Goal: Task Accomplishment & Management: Manage account settings

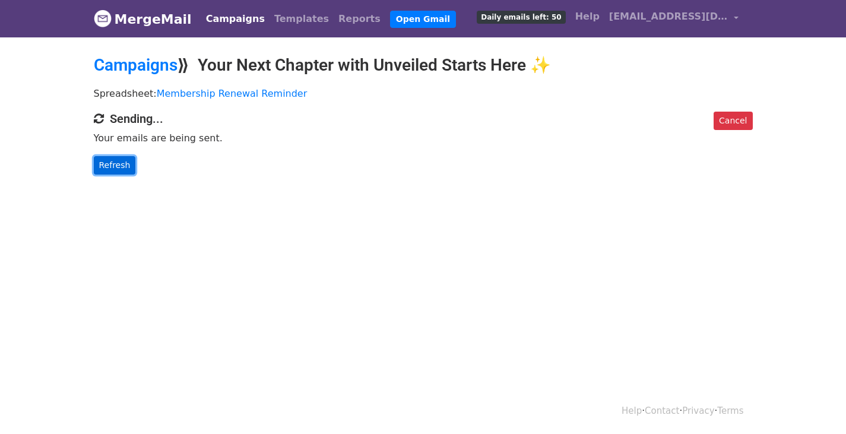
click at [111, 169] on link "Refresh" at bounding box center [115, 165] width 42 height 18
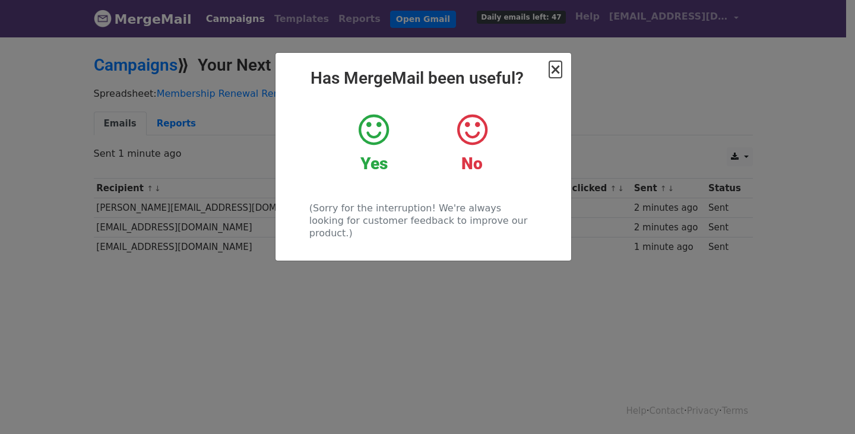
click at [557, 77] on span "×" at bounding box center [555, 69] width 12 height 17
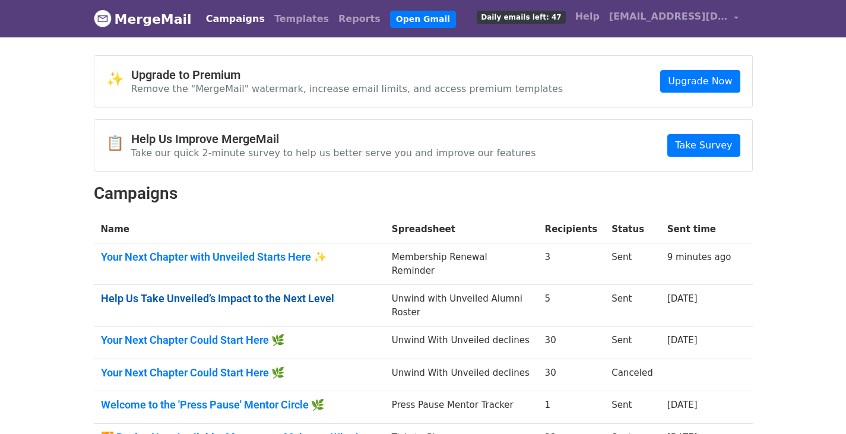
click at [169, 292] on link "Help Us Take Unveiled’s Impact to the Next Level" at bounding box center [239, 298] width 277 height 13
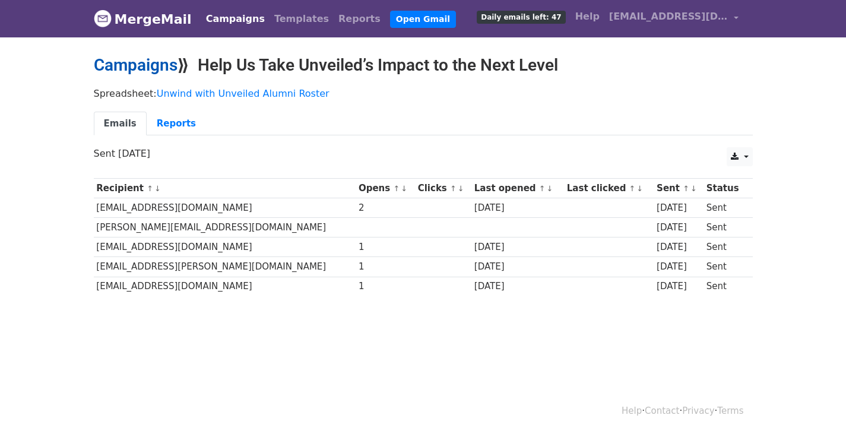
click at [138, 71] on link "Campaigns" at bounding box center [136, 65] width 84 height 20
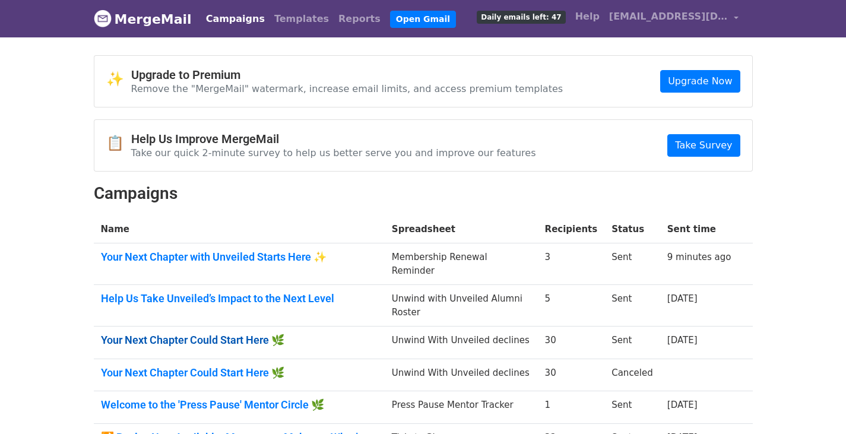
click at [134, 334] on link "Your Next Chapter Could Start Here 🌿" at bounding box center [239, 340] width 277 height 13
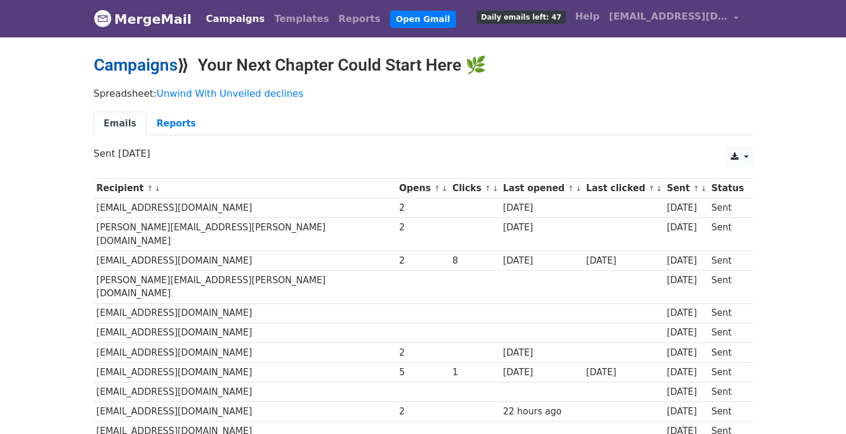
click at [142, 60] on link "Campaigns" at bounding box center [136, 65] width 84 height 20
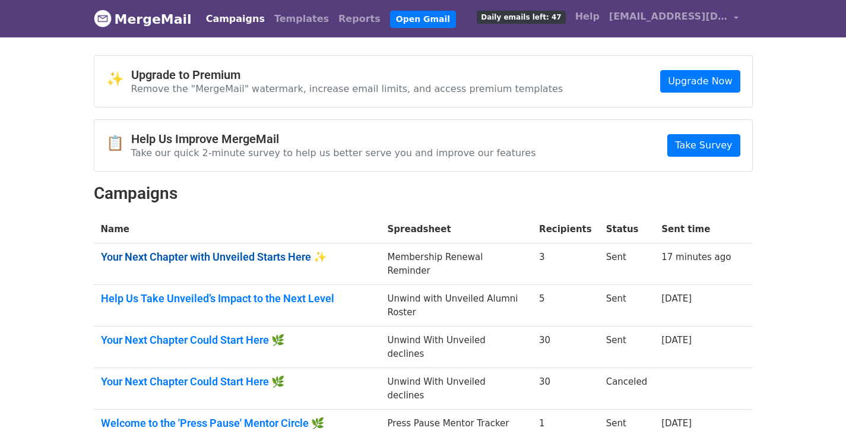
click at [223, 252] on link "Your Next Chapter with Unveiled Starts Here ✨" at bounding box center [237, 257] width 272 height 13
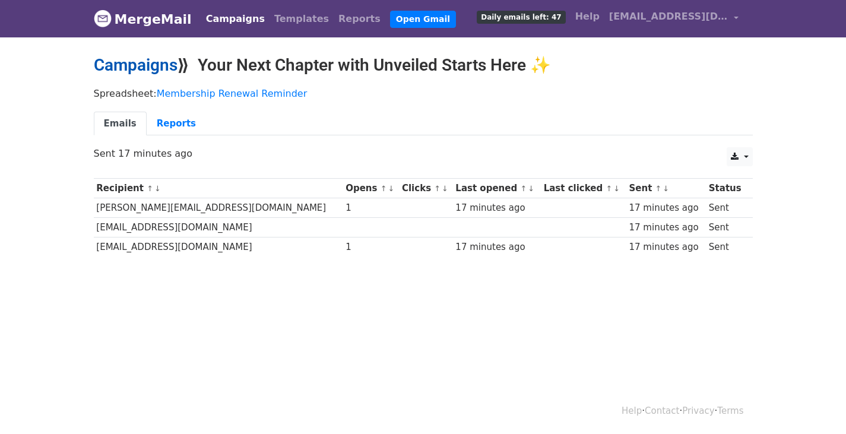
click at [140, 65] on link "Campaigns" at bounding box center [136, 65] width 84 height 20
